Goal: Transaction & Acquisition: Purchase product/service

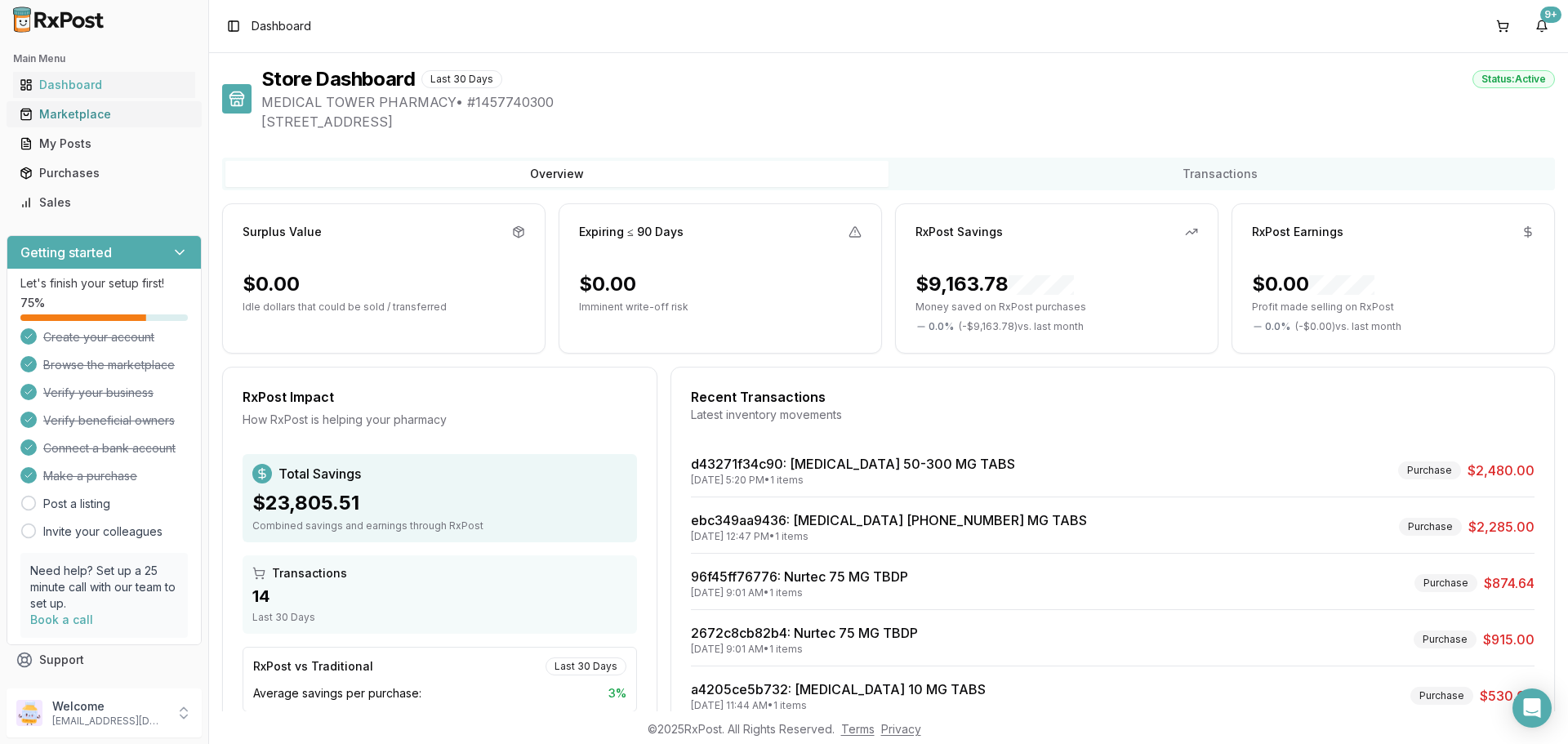
click at [92, 123] on link "Marketplace" at bounding box center [104, 114] width 182 height 29
click at [32, 115] on icon at bounding box center [26, 114] width 14 height 14
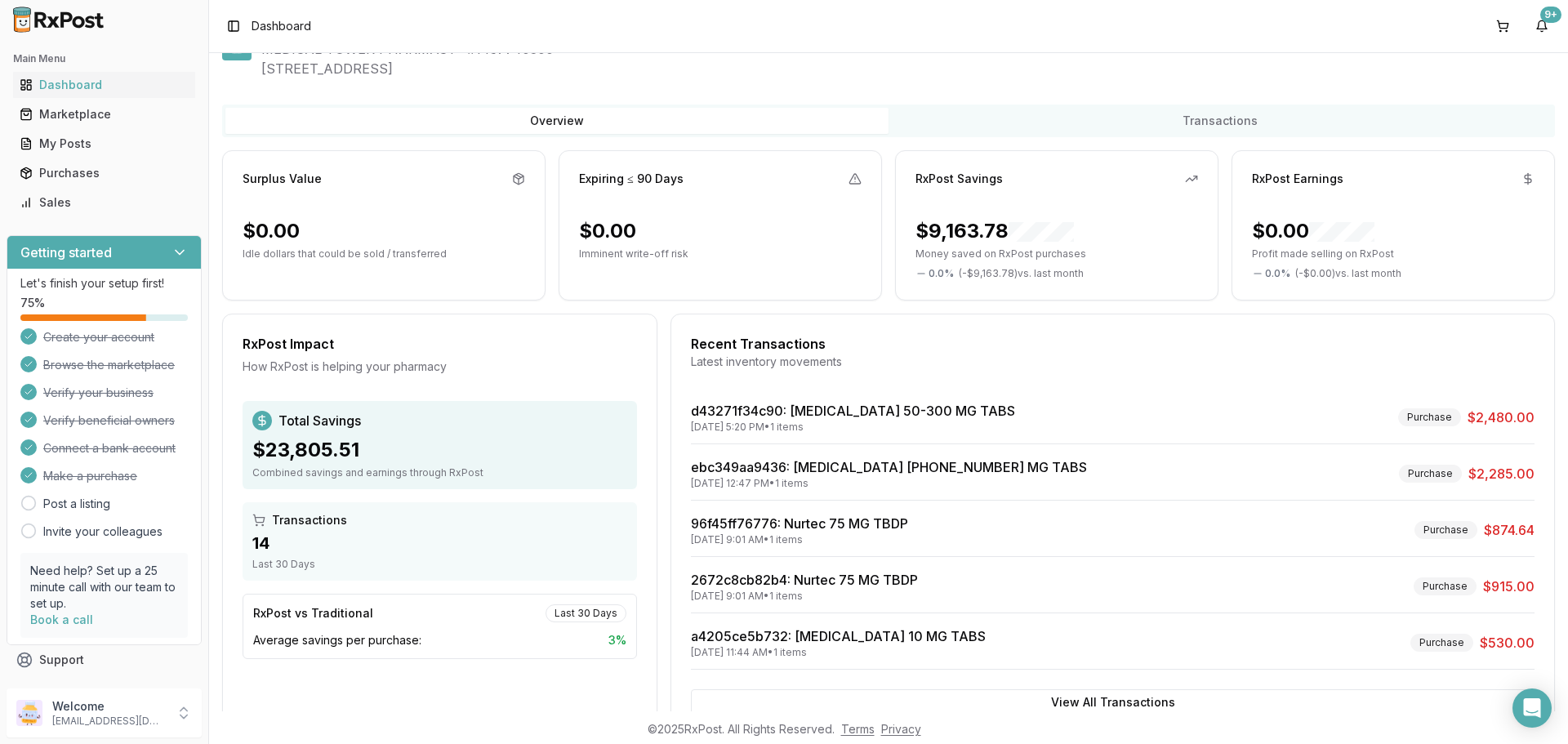
scroll to position [81, 0]
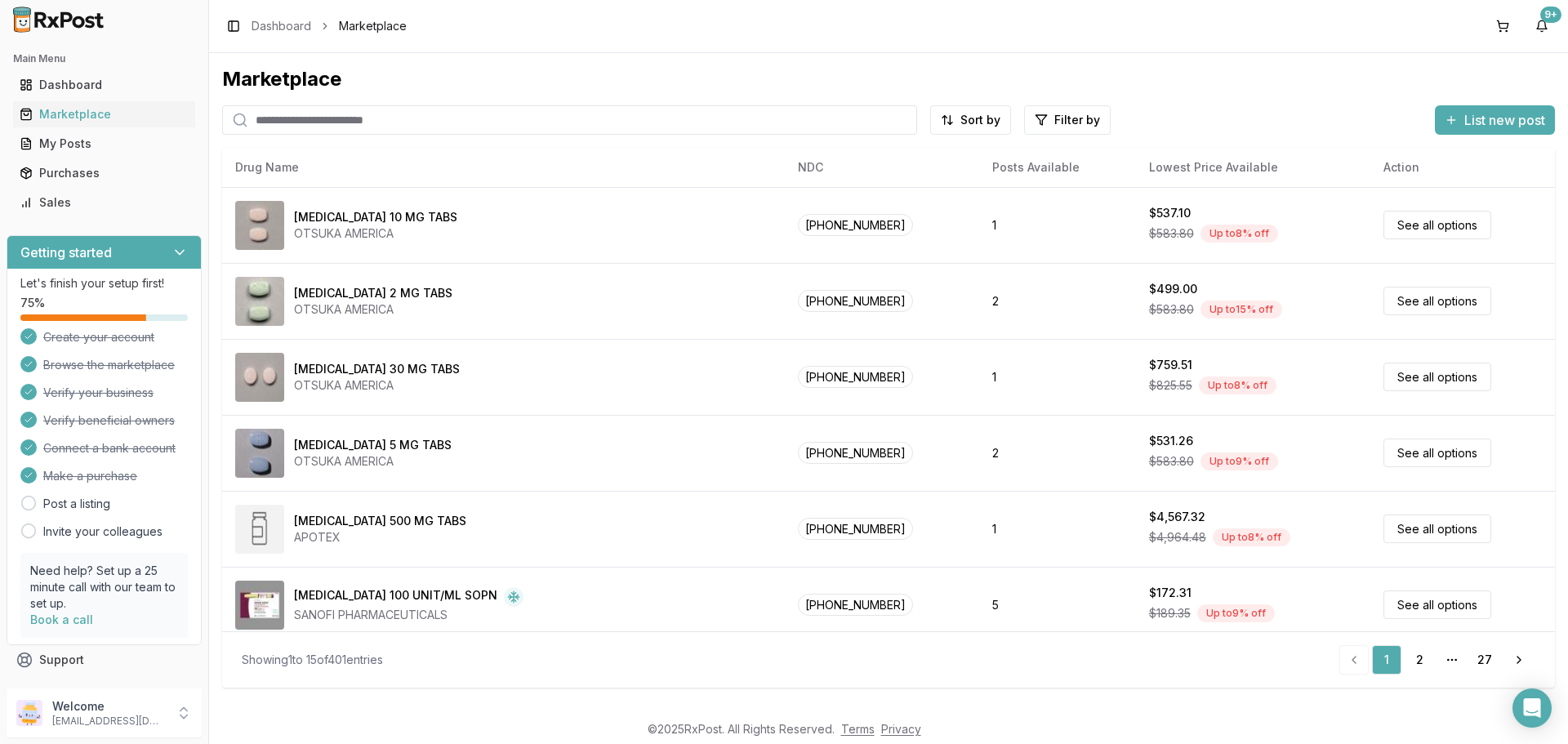
click at [484, 126] on input "search" at bounding box center [570, 120] width 695 height 29
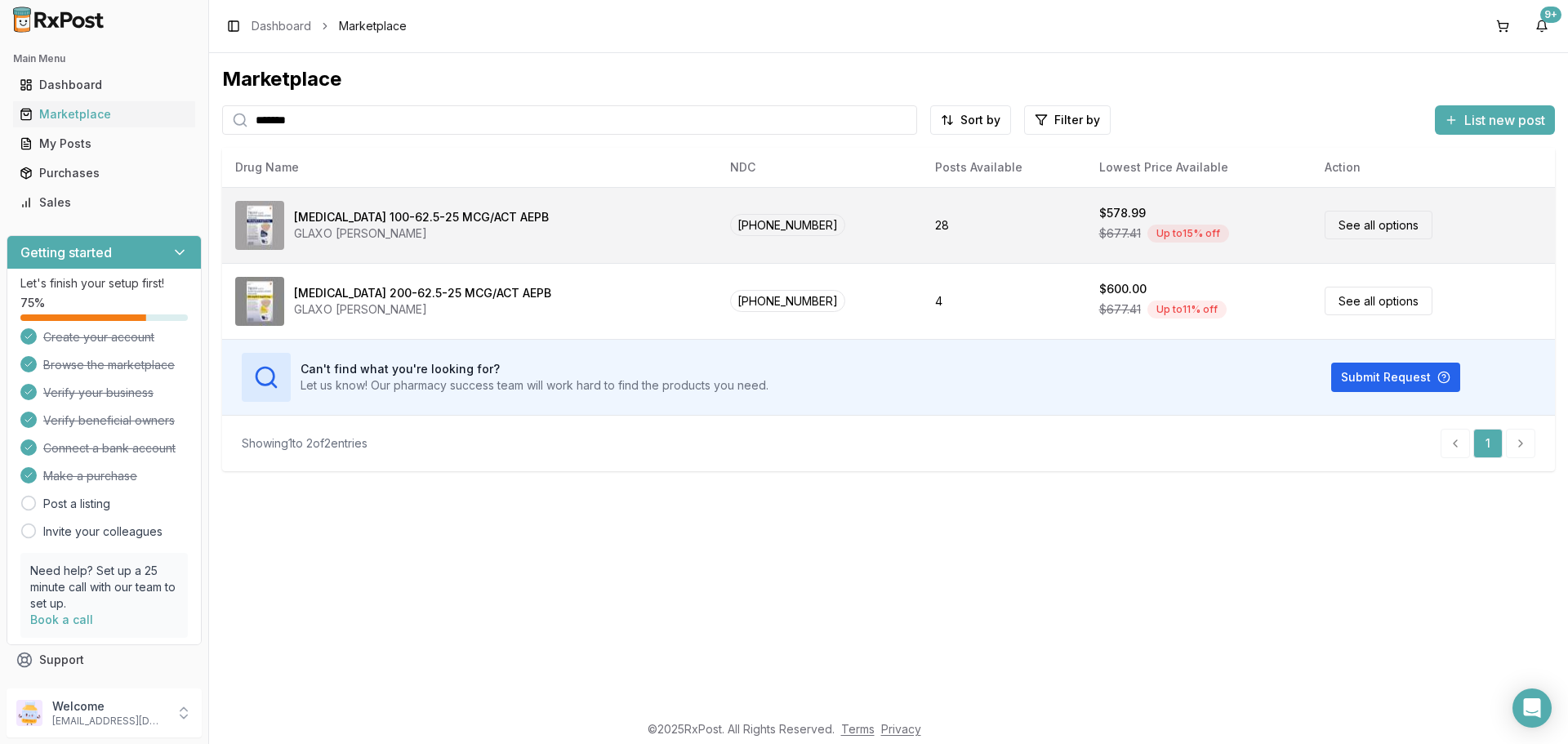
type input "*******"
click at [364, 217] on div "[MEDICAL_DATA] 100-62.5-25 MCG/ACT AEPB" at bounding box center [421, 217] width 254 height 16
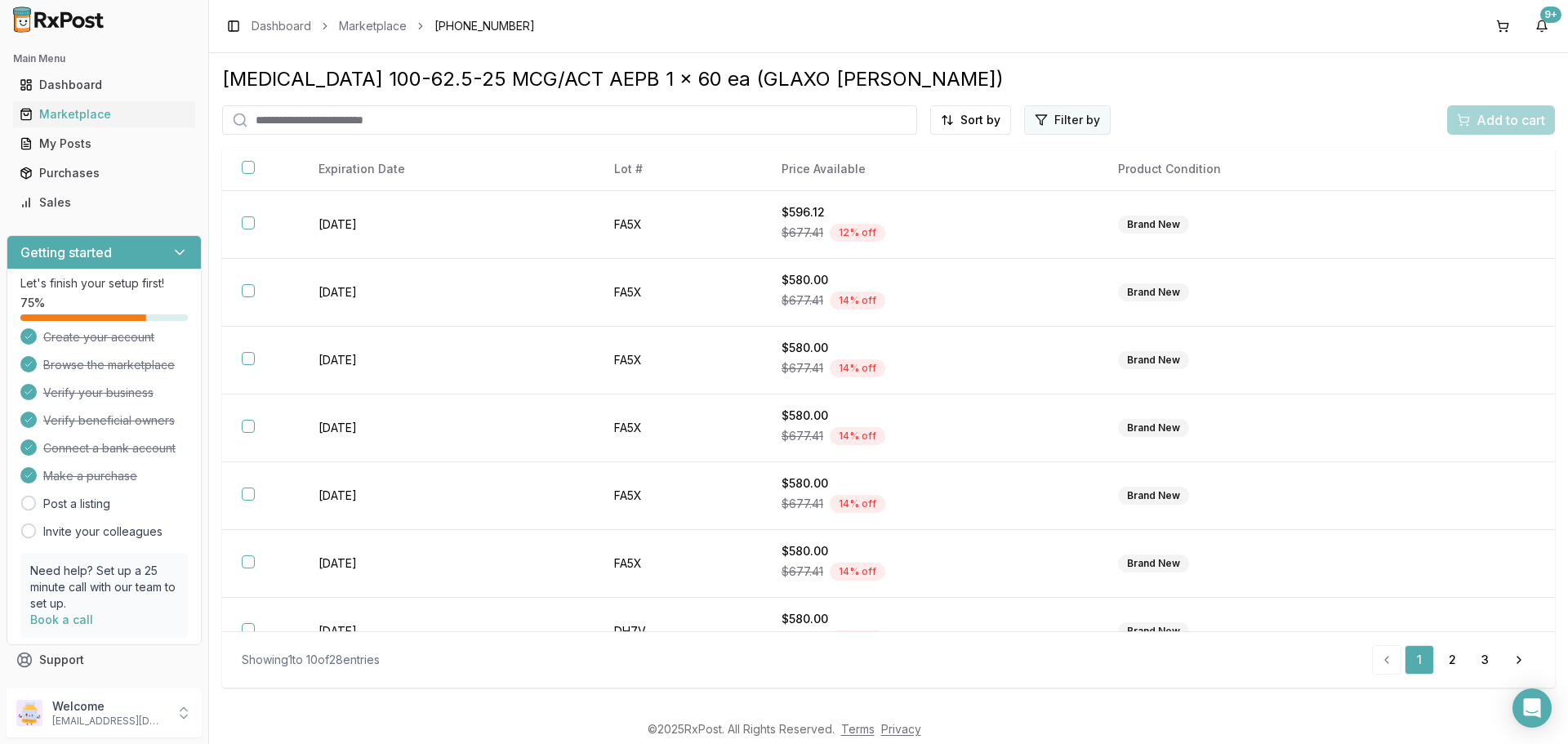
click at [1045, 128] on html "Main Menu Dashboard Marketplace My Posts Purchases Sales Getting started Let's …" at bounding box center [784, 372] width 1568 height 744
click at [991, 128] on html "Main Menu Dashboard Marketplace My Posts Purchases Sales Getting started Let's …" at bounding box center [784, 372] width 1568 height 744
click at [893, 181] on div "Price (Low to High)" at bounding box center [931, 181] width 155 height 26
